Goal: Obtain resource: Obtain resource

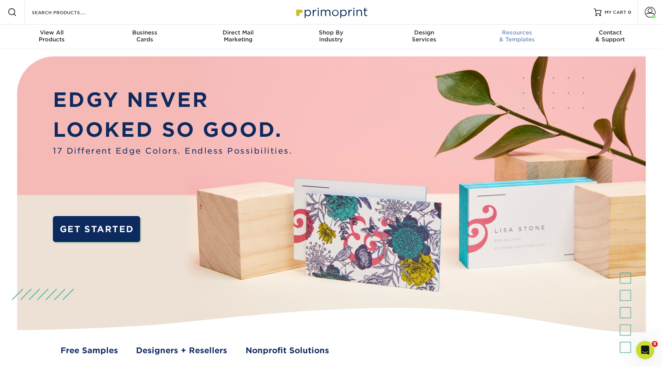
click at [513, 40] on div "Resources & Templates" at bounding box center [517, 36] width 93 height 14
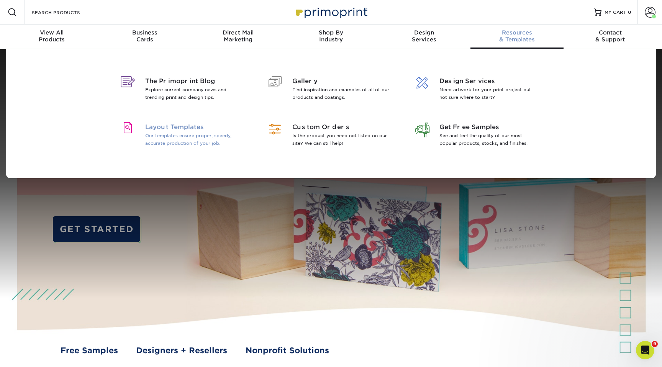
click at [170, 135] on p "Our templates ensure proper, speedy, accurate production of your job." at bounding box center [194, 139] width 99 height 15
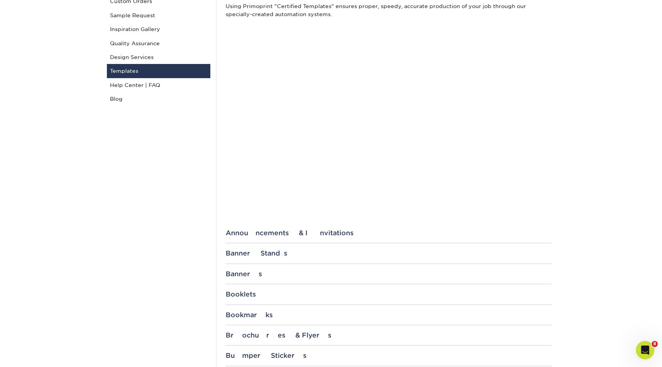
scroll to position [102, 0]
click at [244, 277] on div "Banners 24" x 36" Banner 24" x 48" Banner 36" x 48" Banner 36" x 60" Banner 36"…" at bounding box center [389, 277] width 326 height 14
click at [243, 271] on div "Banners" at bounding box center [389, 274] width 326 height 8
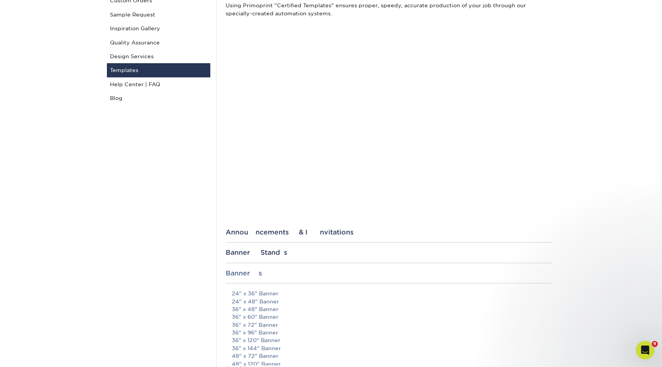
click at [243, 271] on div "Banners" at bounding box center [389, 274] width 326 height 8
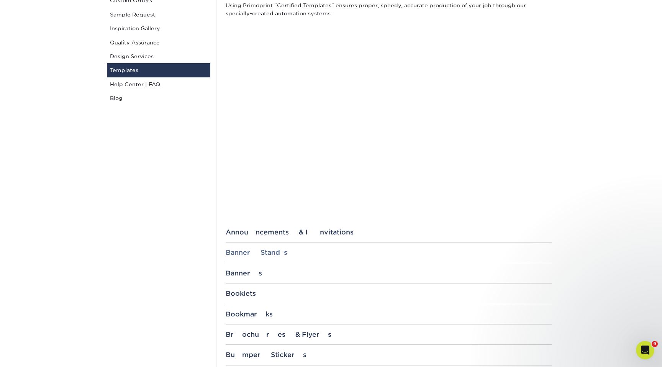
click at [242, 252] on div "Banner Stands" at bounding box center [389, 253] width 326 height 8
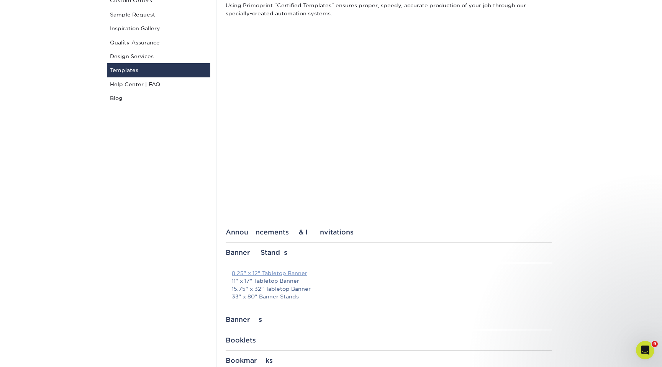
click at [246, 273] on link "8.25" x 12" Tabletop Banner" at bounding box center [270, 273] width 76 height 6
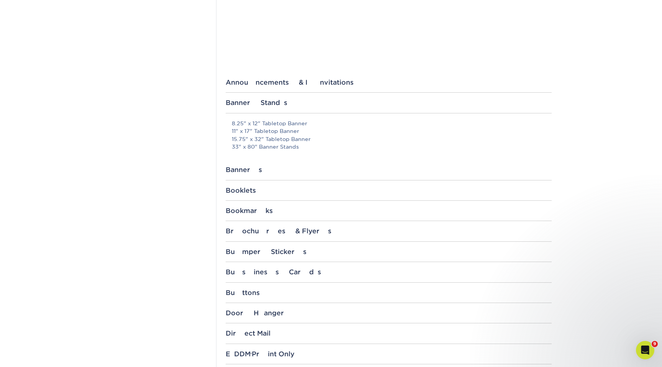
scroll to position [257, 0]
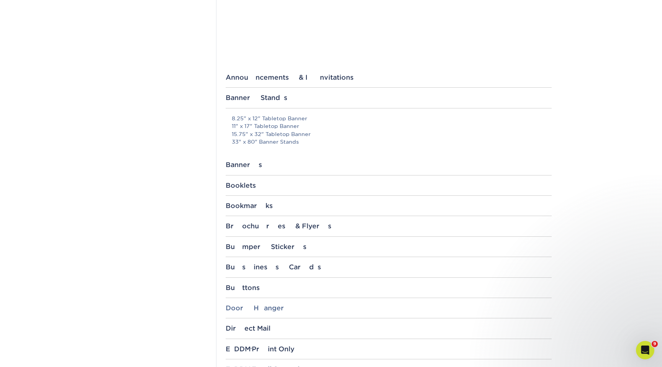
click at [248, 307] on div "Door Hanger" at bounding box center [389, 308] width 326 height 8
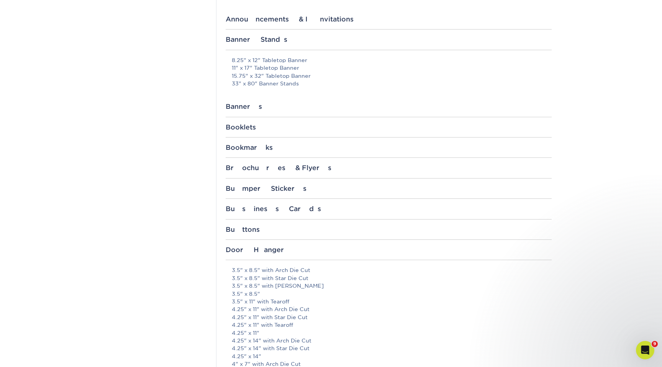
scroll to position [321, 0]
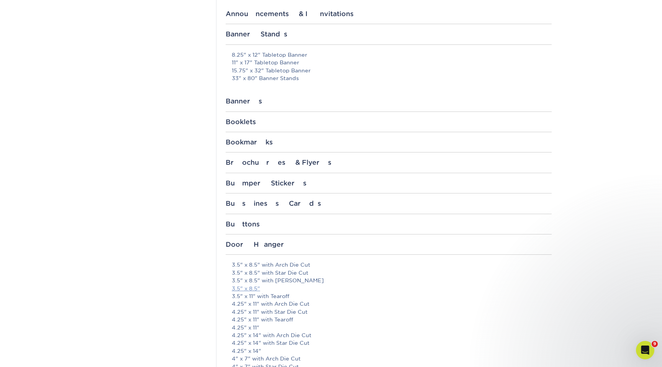
click at [244, 288] on link "3.5" x 8.5"" at bounding box center [246, 289] width 28 height 6
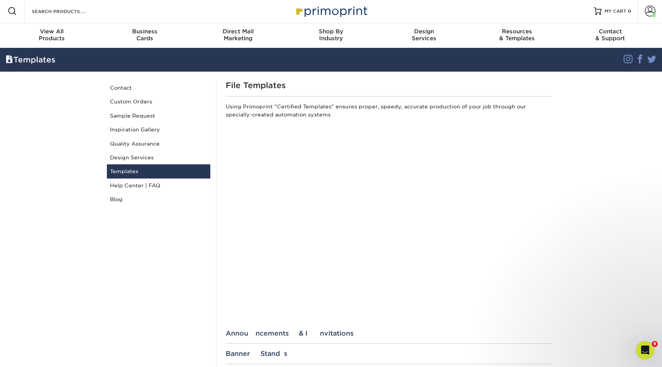
scroll to position [0, 0]
